Goal: Task Accomplishment & Management: Use online tool/utility

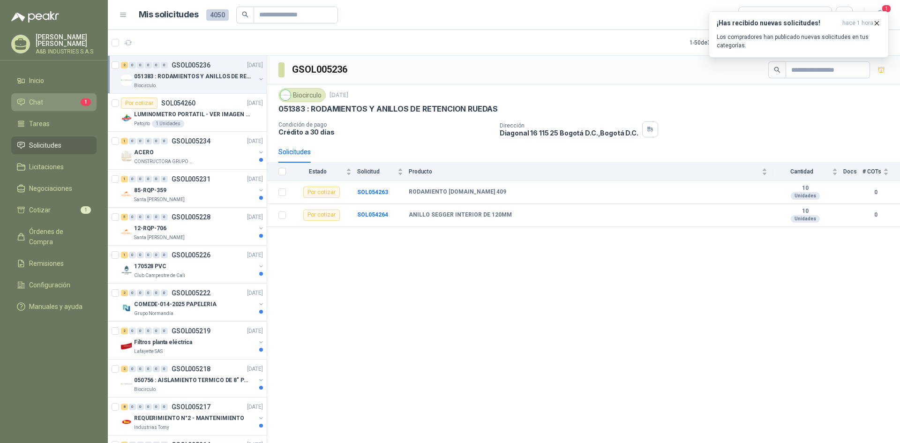
click at [86, 106] on li "Chat 1" at bounding box center [54, 102] width 74 height 10
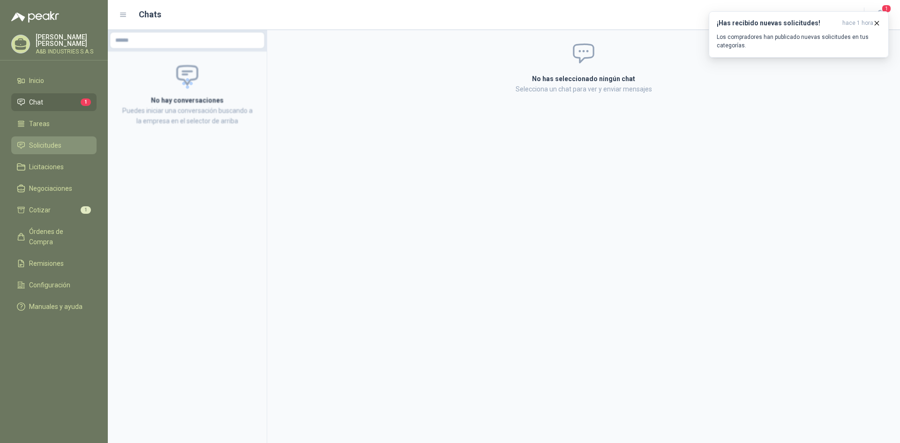
click at [67, 151] on link "Solicitudes" at bounding box center [53, 145] width 85 height 18
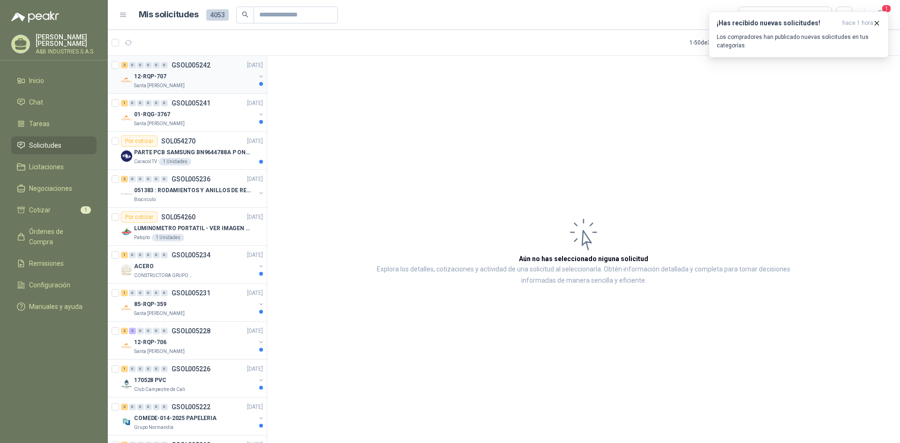
click at [205, 82] on div "Santa [PERSON_NAME]" at bounding box center [194, 85] width 121 height 7
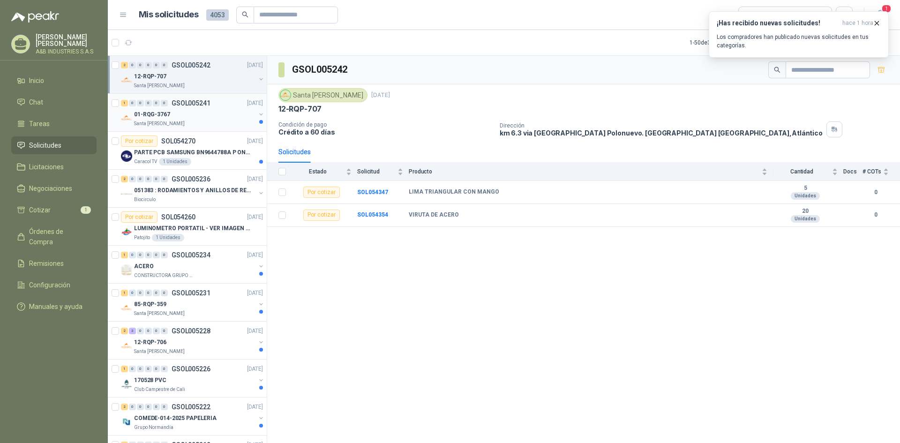
click at [181, 117] on div "01-RQG-3767" at bounding box center [194, 114] width 121 height 11
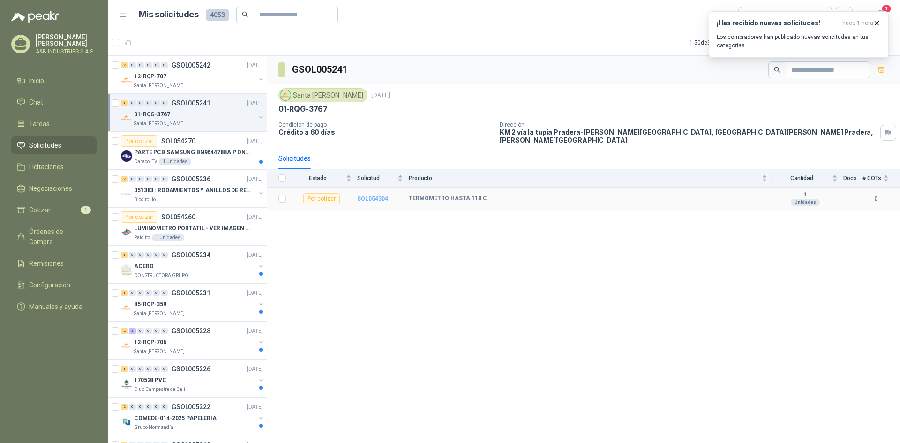
click at [379, 195] on b "SOL054304" at bounding box center [372, 198] width 31 height 7
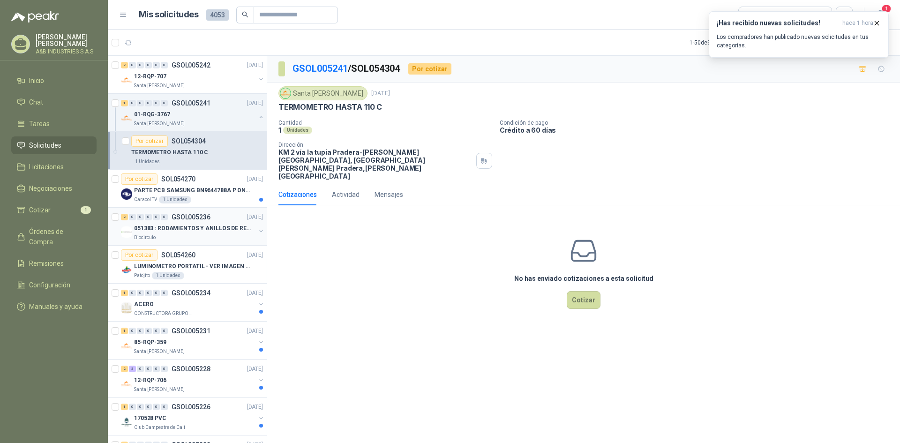
click at [205, 226] on p "051383 : RODAMIENTOS Y ANILLOS DE RETENCION RUEDAS" at bounding box center [192, 228] width 117 height 9
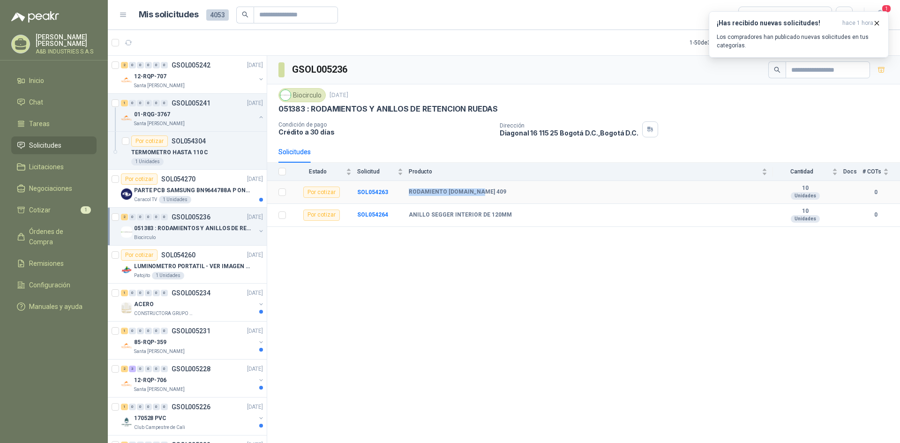
drag, startPoint x: 409, startPoint y: 191, endPoint x: 477, endPoint y: 186, distance: 68.7
click at [477, 186] on td "RODAMIENTO [DOMAIN_NAME] 409" at bounding box center [591, 192] width 364 height 23
copy b "RODAMIENTO [DOMAIN_NAME] 409"
click at [487, 299] on div "GSOL005236 Biocirculo [DATE] 051383 : RODAMIENTOS Y ANILLOS DE RETENCION RUEDAS…" at bounding box center [583, 251] width 633 height 390
drag, startPoint x: 410, startPoint y: 212, endPoint x: 511, endPoint y: 213, distance: 100.8
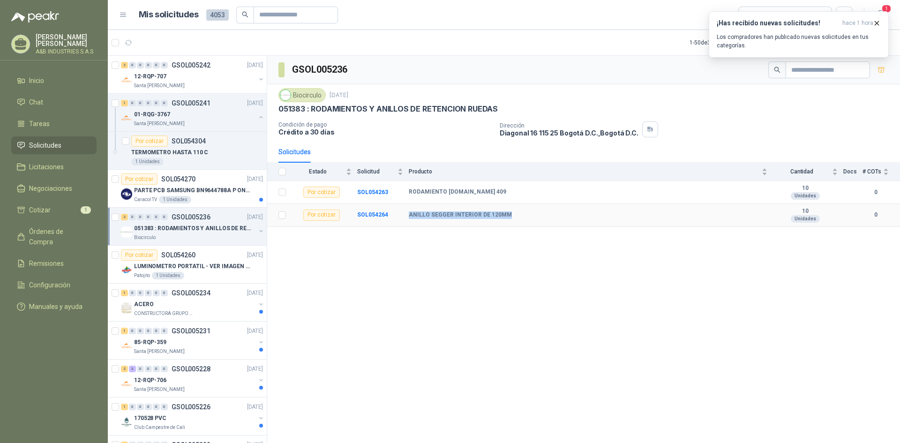
click at [511, 213] on div "ANILLO SEGGER INTERIOR DE 120MM" at bounding box center [588, 214] width 359 height 7
copy b "ANILLO SEGGER INTERIOR DE 120MM"
click at [217, 80] on div "12-RQP-707" at bounding box center [194, 76] width 121 height 11
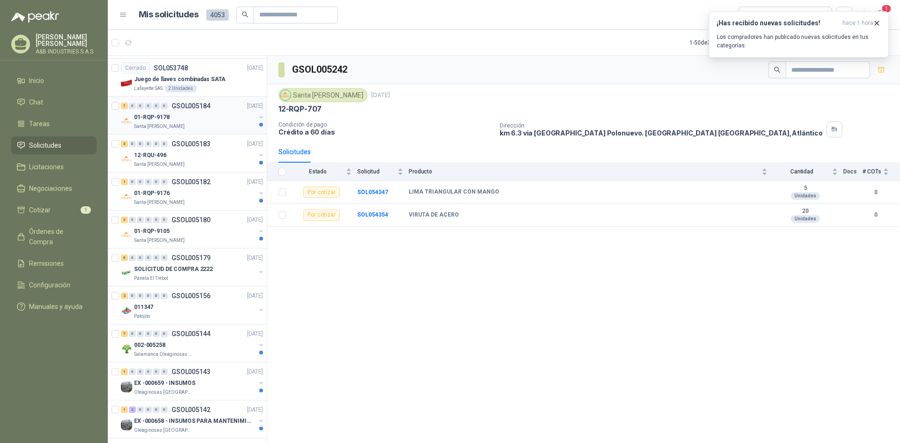
scroll to position [1567, 0]
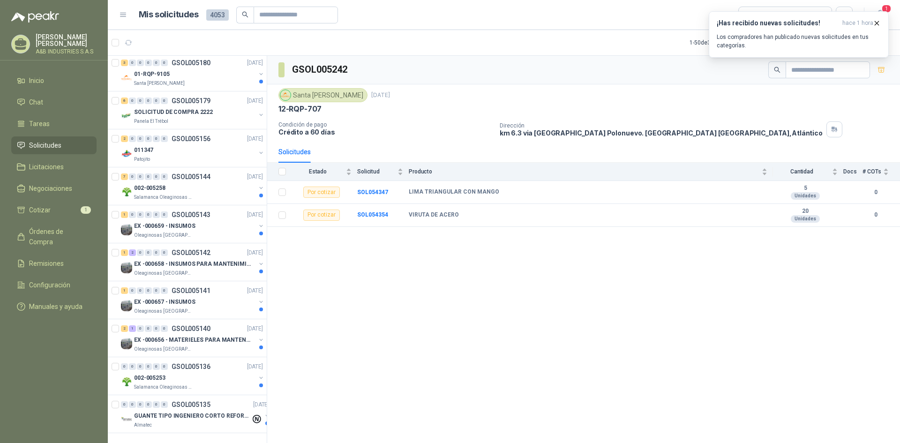
click at [618, 278] on div "GSOL005242 [GEOGRAPHIC_DATA][PERSON_NAME] [DATE] 12-RQP-707 Condición de pago C…" at bounding box center [583, 251] width 633 height 390
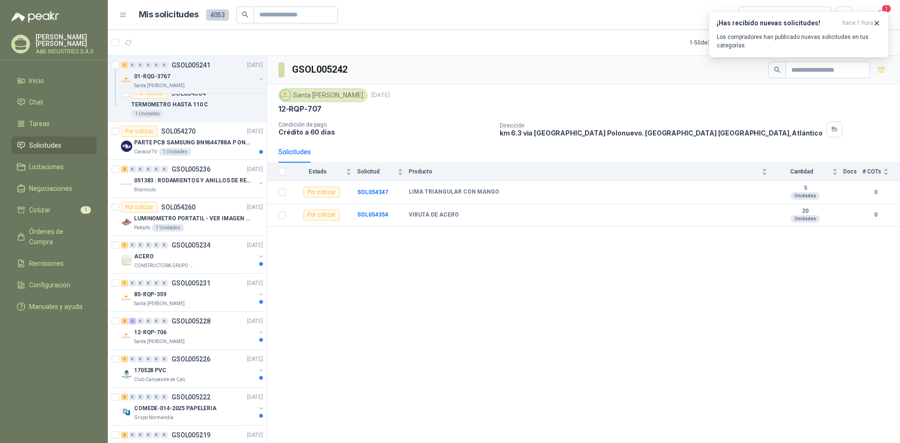
scroll to position [0, 0]
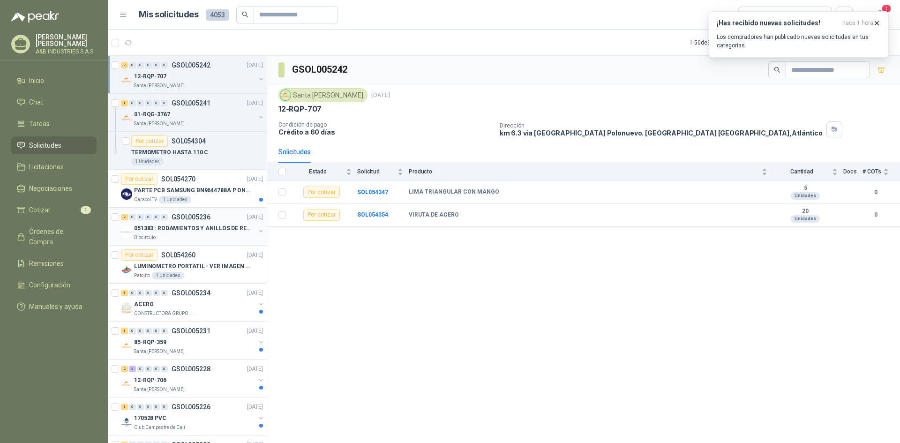
click at [191, 235] on div "Biocirculo" at bounding box center [194, 237] width 121 height 7
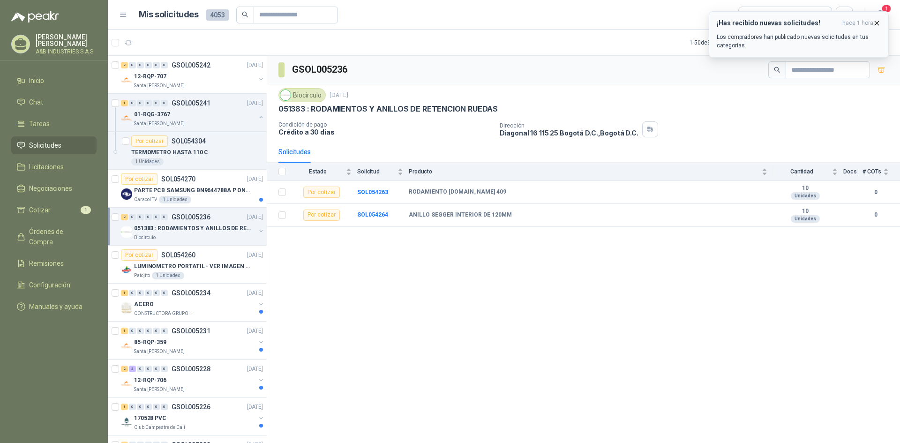
click at [880, 27] on icon "button" at bounding box center [877, 23] width 8 height 8
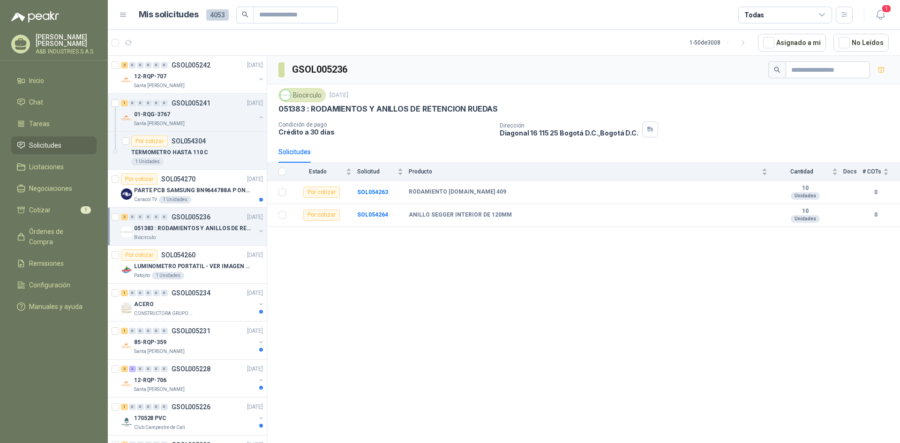
click at [536, 244] on div "GSOL005236 Biocirculo [DATE] 051383 : RODAMIENTOS Y ANILLOS DE RETENCION RUEDAS…" at bounding box center [583, 251] width 633 height 390
click at [232, 280] on article "Por cotizar SOL054260 [DATE] LUMINOMETRO PORTATIL - VER IMAGEN ADJUNTA Patojito…" at bounding box center [187, 265] width 159 height 38
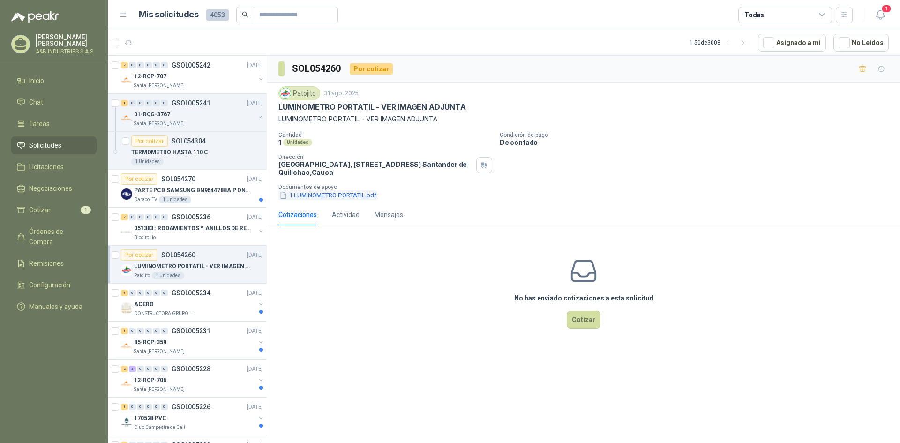
click at [374, 196] on button "1 LUMINOMETRO PORTATIL.pdf" at bounding box center [327, 195] width 99 height 10
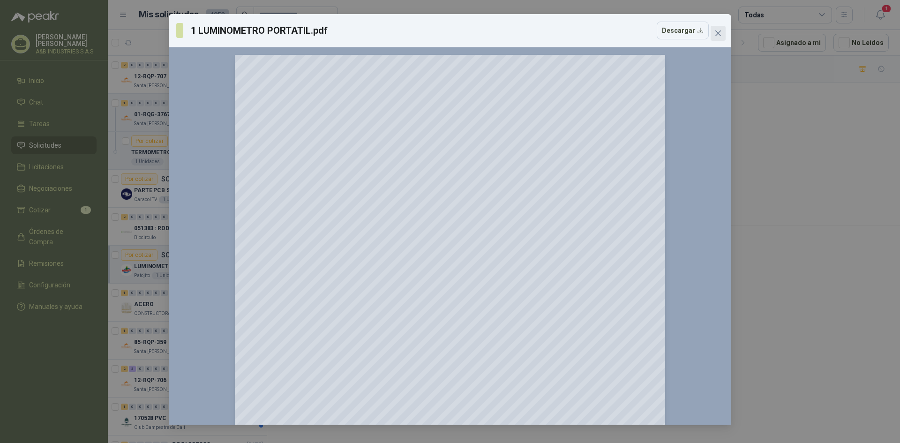
click at [717, 32] on icon "close" at bounding box center [718, 33] width 6 height 6
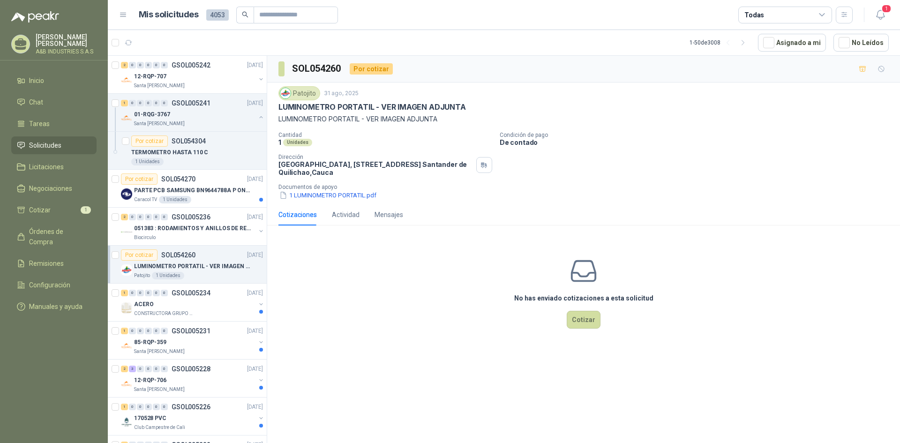
click at [463, 291] on div "No has enviado cotizaciones a esta solicitud Cotizar" at bounding box center [583, 293] width 633 height 120
click at [715, 163] on div "Cantidad 1 Unidades Condición de pago De contado Dirección Parque Industrial el…" at bounding box center [583, 166] width 610 height 68
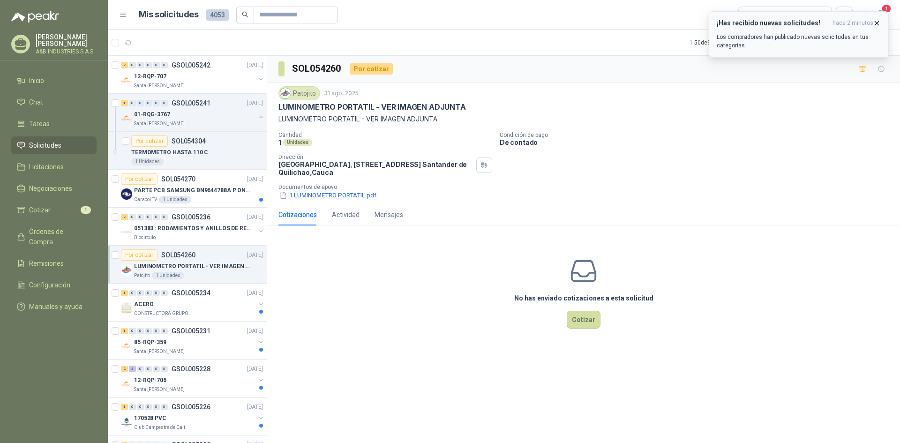
click at [878, 18] on button "¡Has recibido nuevas solicitudes! hace 2 minutos Los compradores han publicado …" at bounding box center [799, 34] width 180 height 46
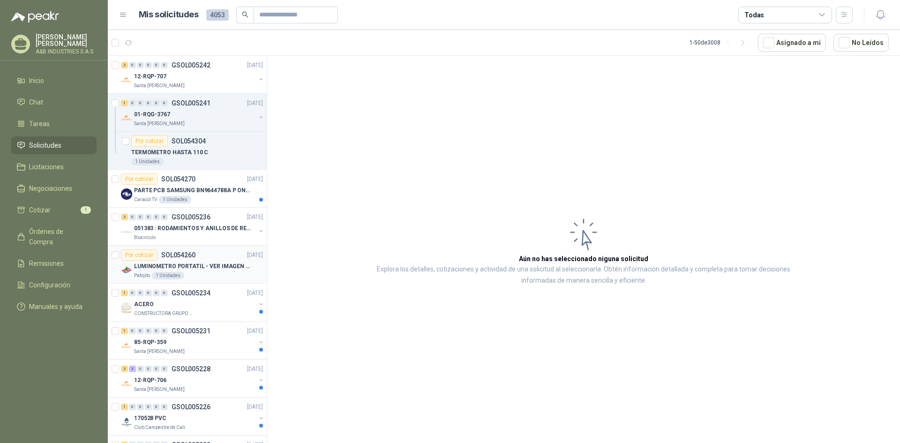
scroll to position [141, 0]
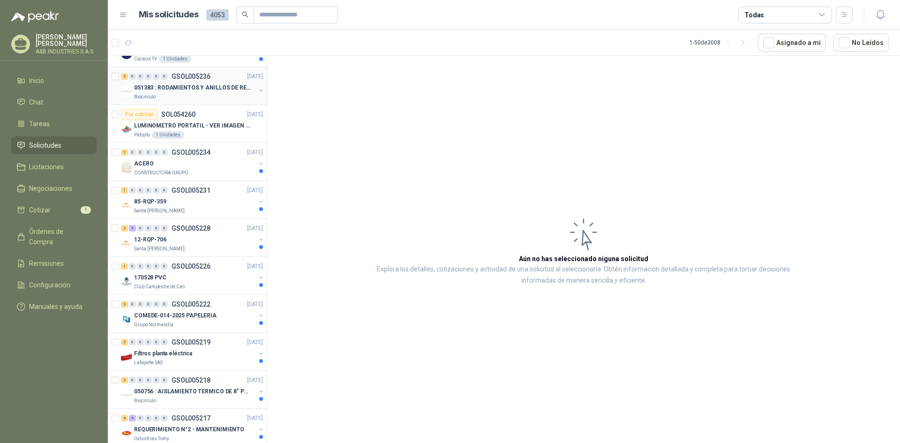
click at [207, 83] on p "051383 : RODAMIENTOS Y ANILLOS DE RETENCION RUEDAS" at bounding box center [192, 87] width 117 height 9
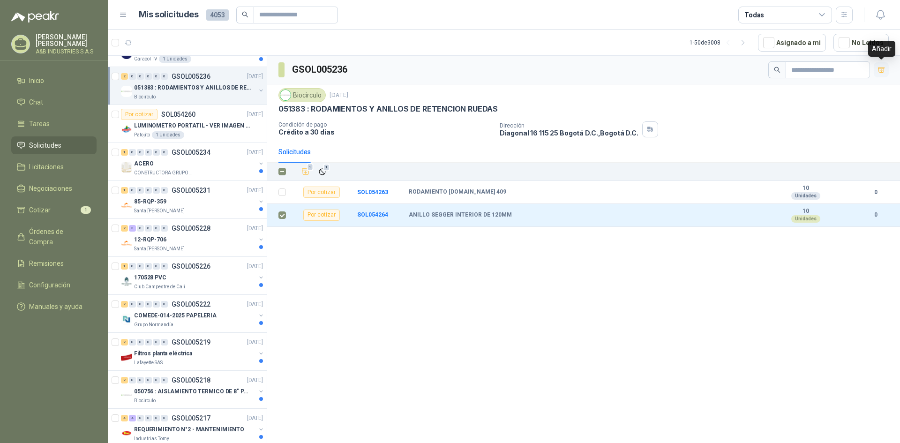
click at [881, 68] on icon "button" at bounding box center [881, 70] width 8 height 8
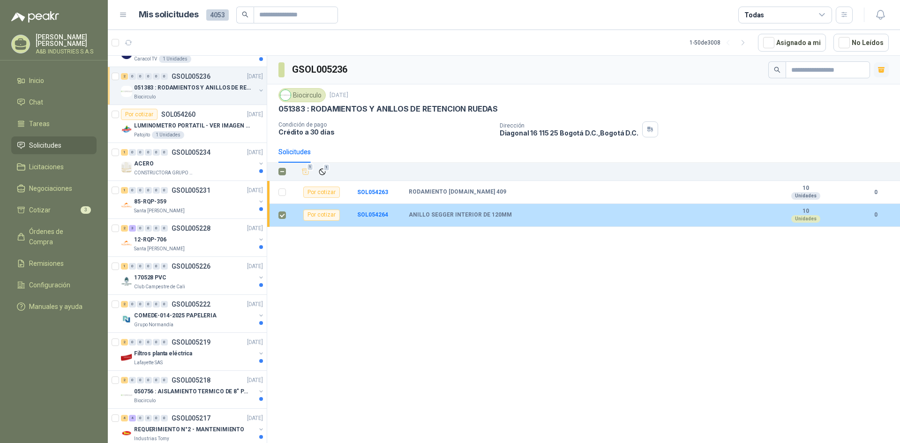
click at [329, 215] on div "Por cotizar" at bounding box center [321, 215] width 37 height 11
click at [443, 212] on b "ANILLO SEGGER INTERIOR DE 120MM" at bounding box center [460, 214] width 103 height 7
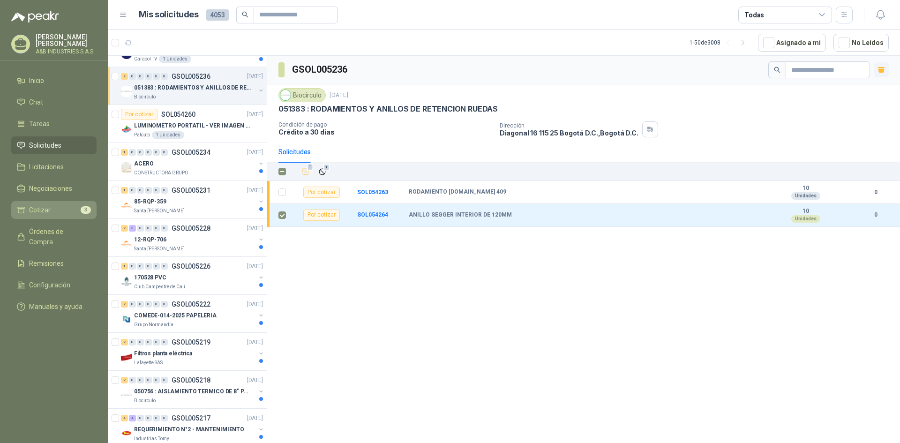
click at [50, 208] on li "Cotizar 3" at bounding box center [54, 210] width 74 height 10
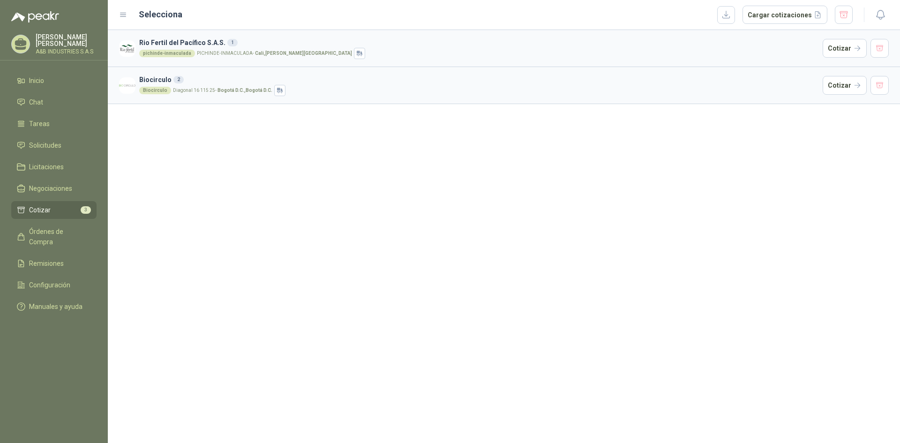
click at [253, 83] on h3 "Biocirculo 2" at bounding box center [479, 80] width 680 height 10
click at [850, 82] on button "Cotizar" at bounding box center [845, 85] width 44 height 19
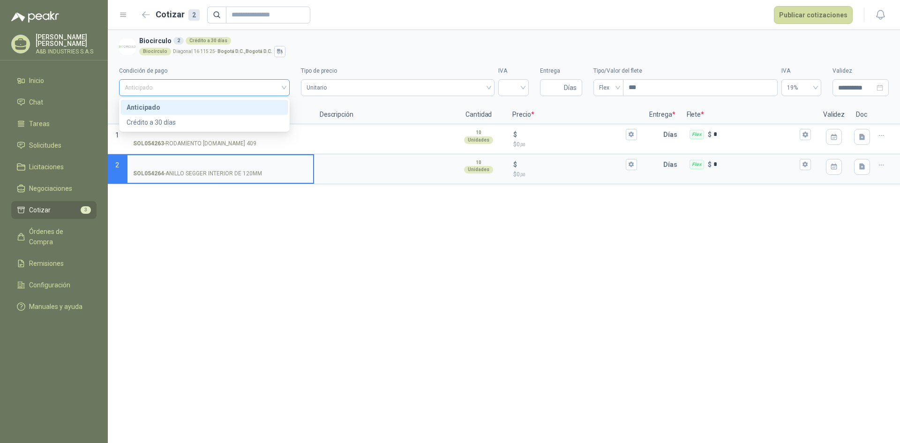
click at [258, 86] on span "Anticipado" at bounding box center [204, 88] width 159 height 14
click at [254, 89] on span "Anticipado" at bounding box center [204, 88] width 159 height 14
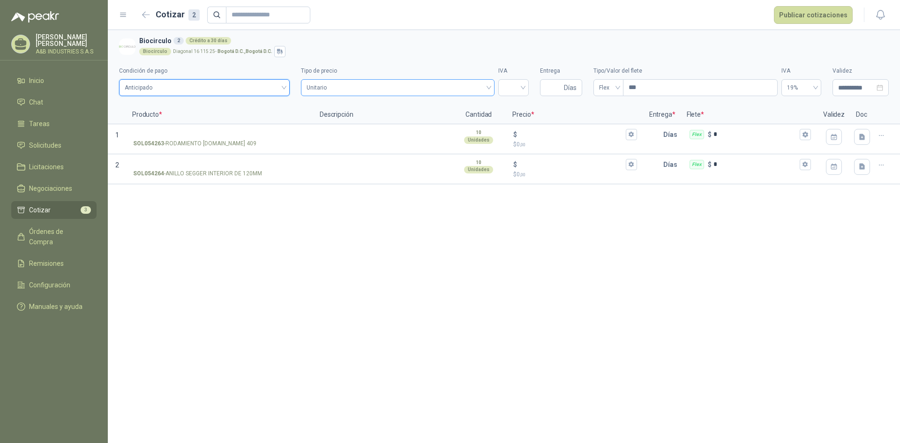
click at [354, 82] on span "Unitario" at bounding box center [398, 88] width 182 height 14
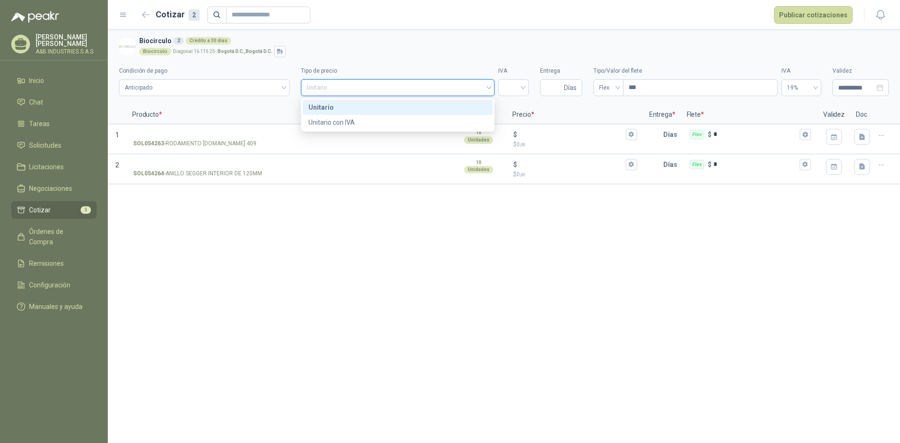
click at [346, 103] on div "Unitario" at bounding box center [397, 107] width 179 height 10
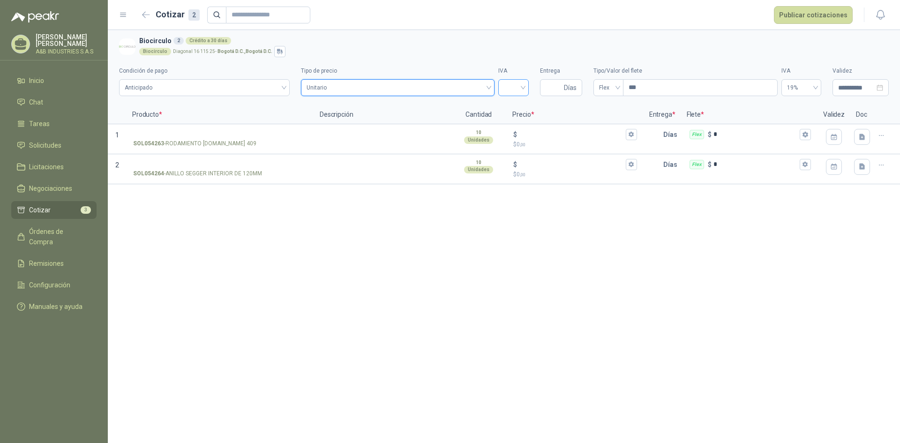
click at [518, 82] on input "search" at bounding box center [513, 87] width 19 height 14
click at [519, 107] on div "19%" at bounding box center [513, 107] width 15 height 10
click at [566, 90] on span "Días" at bounding box center [570, 88] width 13 height 16
click at [253, 166] on input "SOL054264 - ANILLO SEGGER INTERIOR DE 120MM" at bounding box center [220, 164] width 174 height 7
click at [465, 270] on div "**********" at bounding box center [504, 236] width 792 height 413
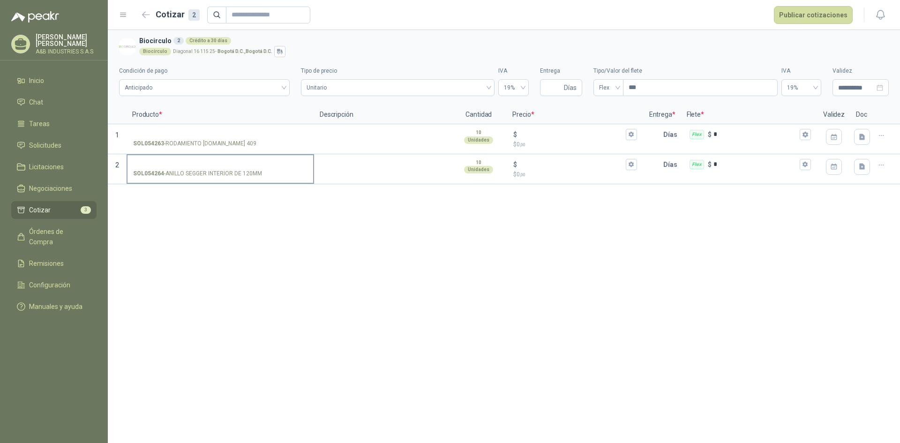
click at [249, 172] on p "SOL054264 - ANILLO SEGGER INTERIOR DE 120MM" at bounding box center [197, 173] width 129 height 9
click at [249, 168] on input "SOL054264 - ANILLO SEGGER INTERIOR DE 120MM" at bounding box center [220, 164] width 174 height 7
click at [880, 165] on icon "button" at bounding box center [881, 165] width 8 height 8
click at [857, 223] on div "**********" at bounding box center [504, 236] width 792 height 413
click at [176, 176] on p "SOL054264 - ANILLO SEGGER INTERIOR DE 120MM" at bounding box center [197, 173] width 129 height 9
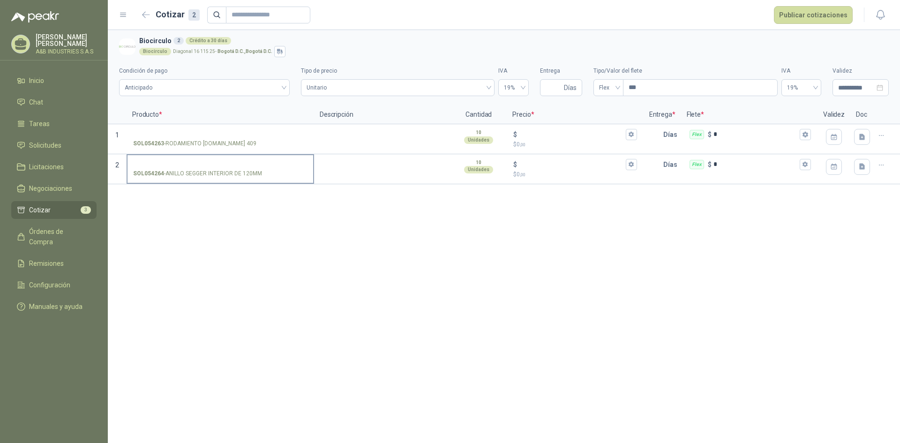
click at [176, 168] on input "SOL054264 - ANILLO SEGGER INTERIOR DE 120MM" at bounding box center [220, 164] width 174 height 7
drag, startPoint x: 164, startPoint y: 172, endPoint x: 267, endPoint y: 179, distance: 102.9
click at [267, 179] on label "SOL054264 - ANILLO SEGGER INTERIOR DE 120MM" at bounding box center [220, 168] width 186 height 27
copy p "ANILLO SEGGER INTERIOR DE 120MM"
click at [216, 138] on label "SOL054263 - RODAMIENTO [DOMAIN_NAME] 409" at bounding box center [220, 138] width 186 height 27
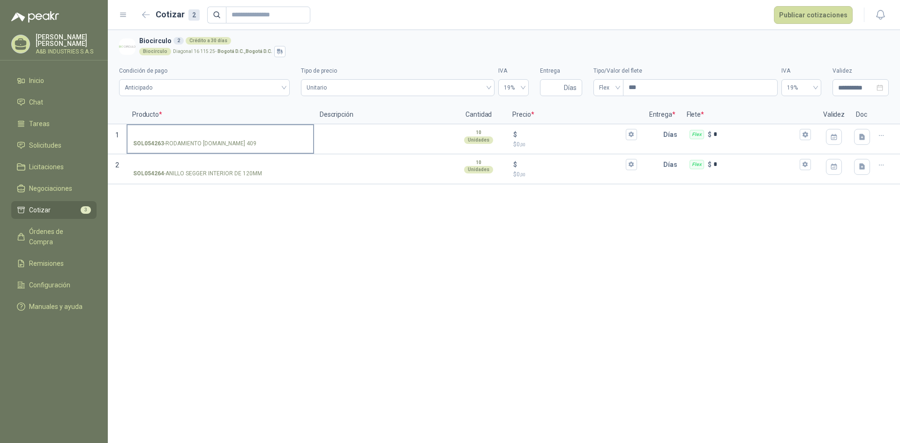
click at [216, 138] on input "SOL054263 - RODAMIENTO [DOMAIN_NAME] 409" at bounding box center [220, 134] width 174 height 7
drag, startPoint x: 236, startPoint y: 141, endPoint x: 231, endPoint y: 144, distance: 5.7
click at [231, 144] on div "SOL054263 - RODAMIENTO [DOMAIN_NAME] 409" at bounding box center [220, 143] width 174 height 9
copy p "- RODAMIENTO [DOMAIN_NAME] 409"
